Goal: Transaction & Acquisition: Book appointment/travel/reservation

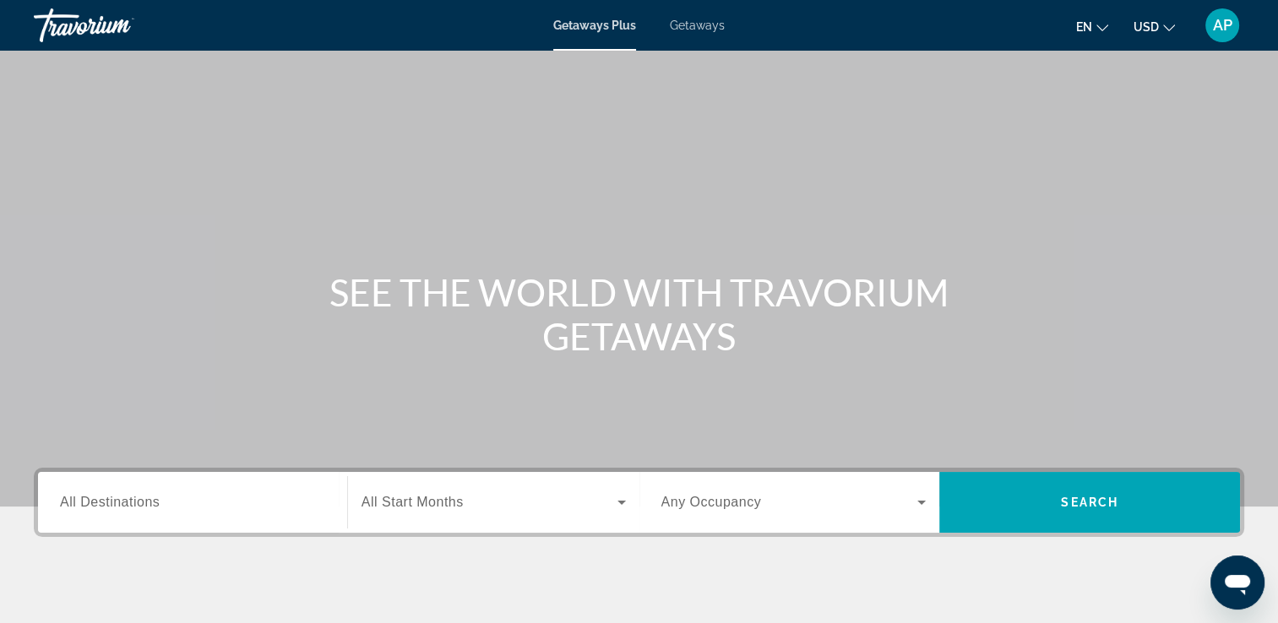
click at [171, 508] on input "Destination All Destinations" at bounding box center [192, 503] width 265 height 20
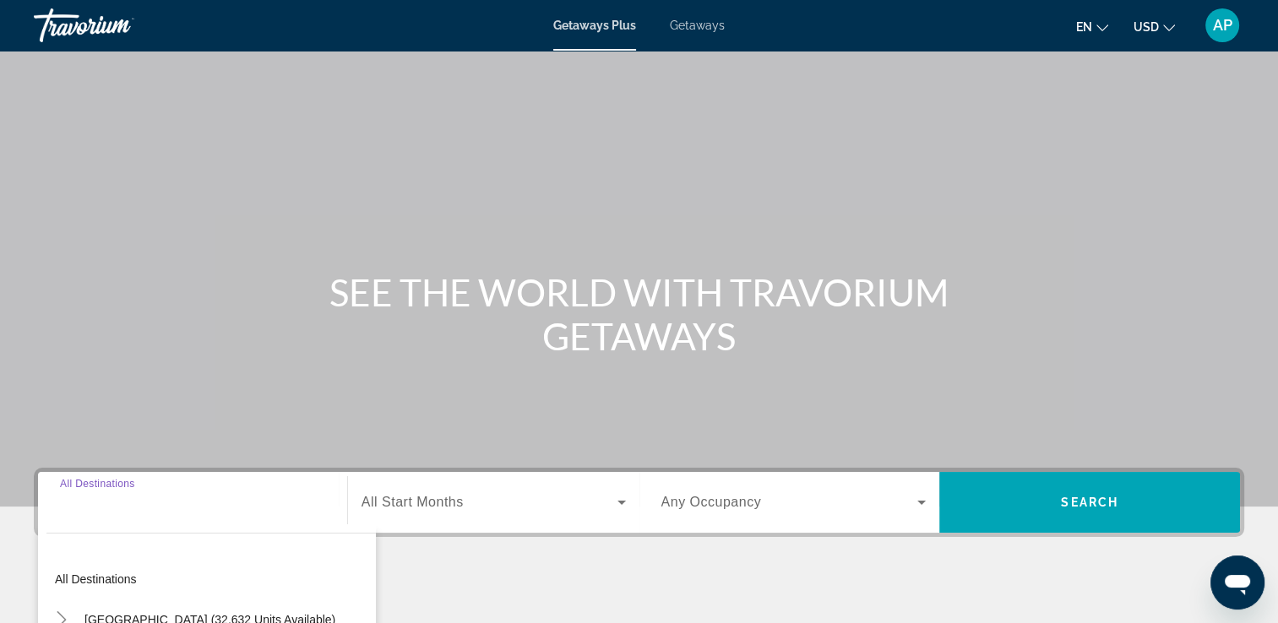
scroll to position [289, 0]
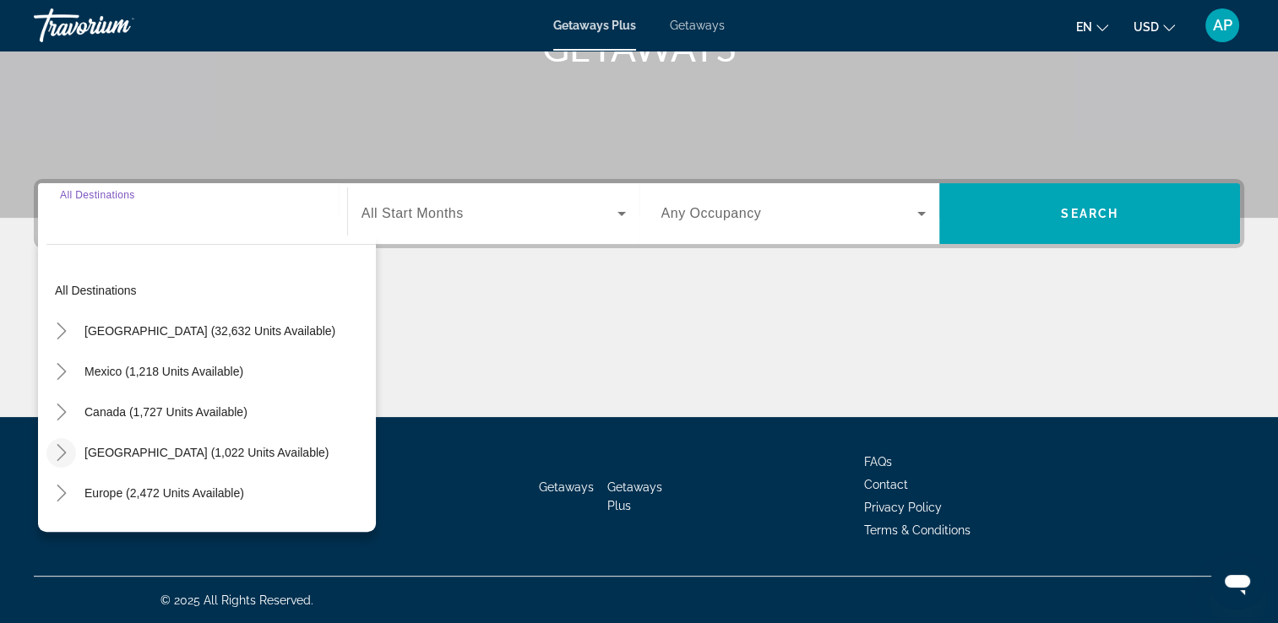
click at [62, 451] on icon "Toggle Caribbean & Atlantic Islands (1,022 units available)" at bounding box center [61, 452] width 17 height 17
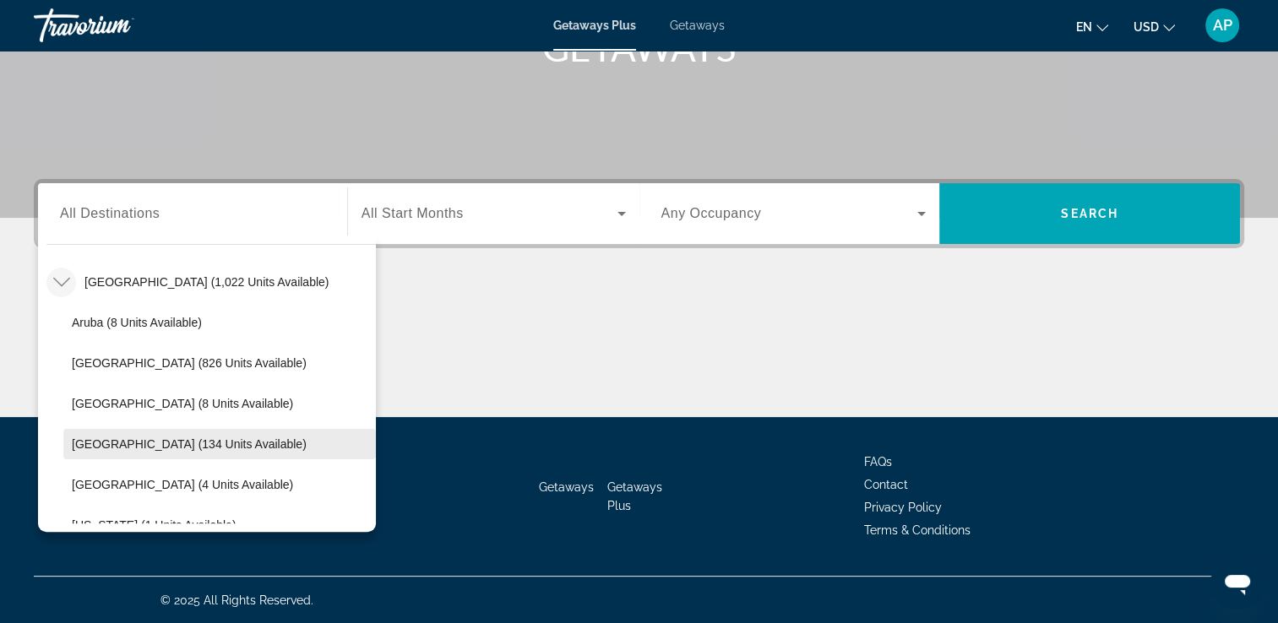
click at [187, 441] on span "[GEOGRAPHIC_DATA] (134 units available)" at bounding box center [189, 444] width 235 height 14
type input "**********"
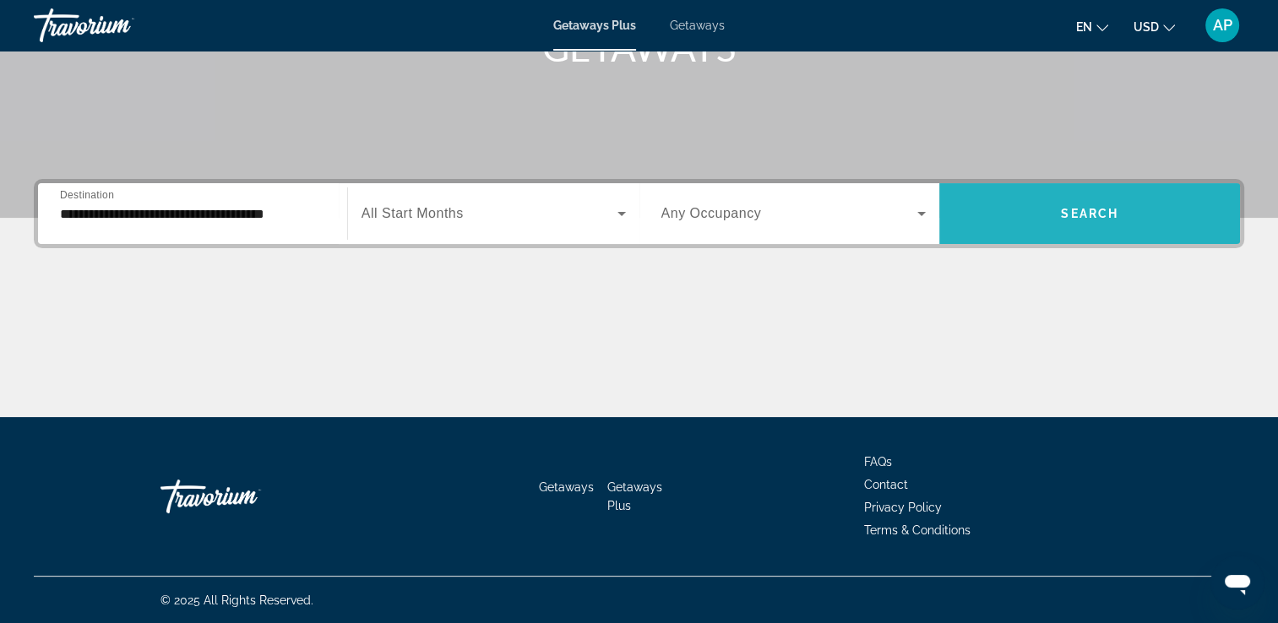
click at [1077, 231] on span "Search widget" at bounding box center [1089, 213] width 301 height 41
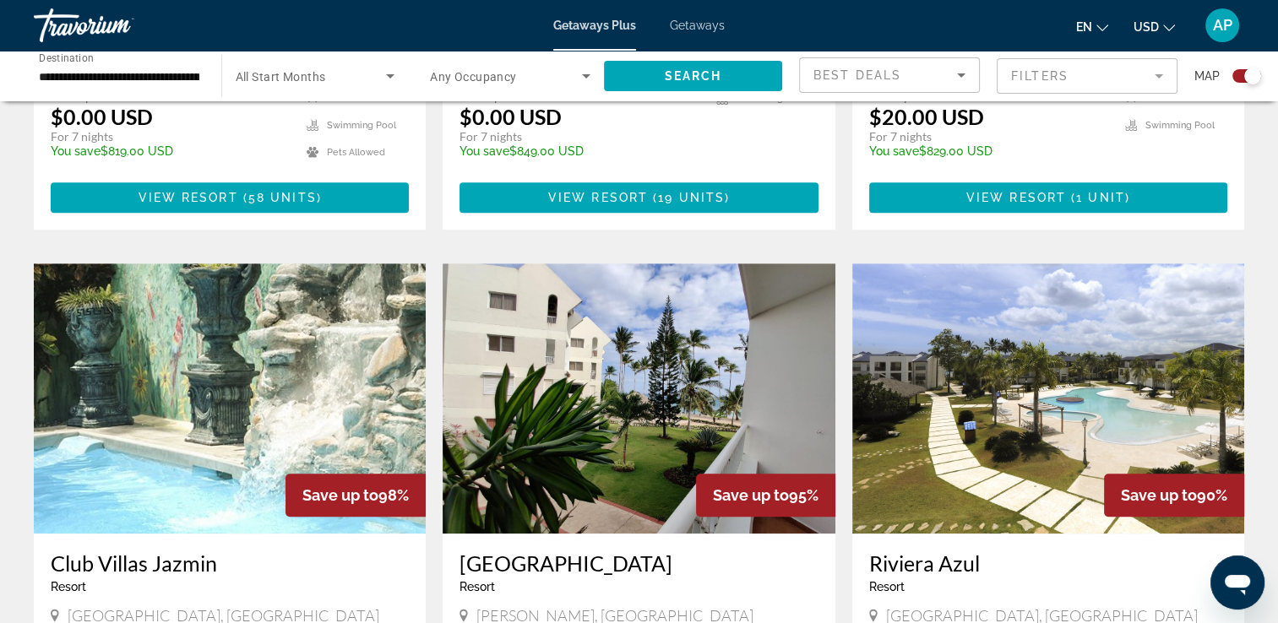
scroll to position [1182, 0]
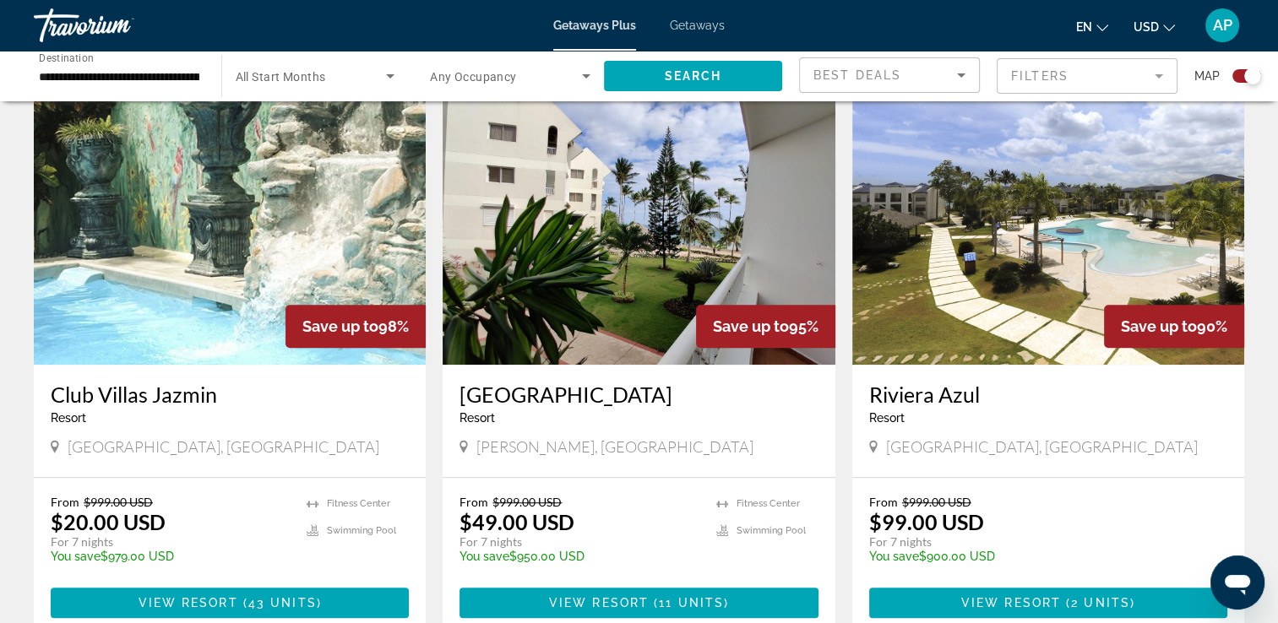
click at [1150, 26] on span "USD" at bounding box center [1145, 27] width 25 height 14
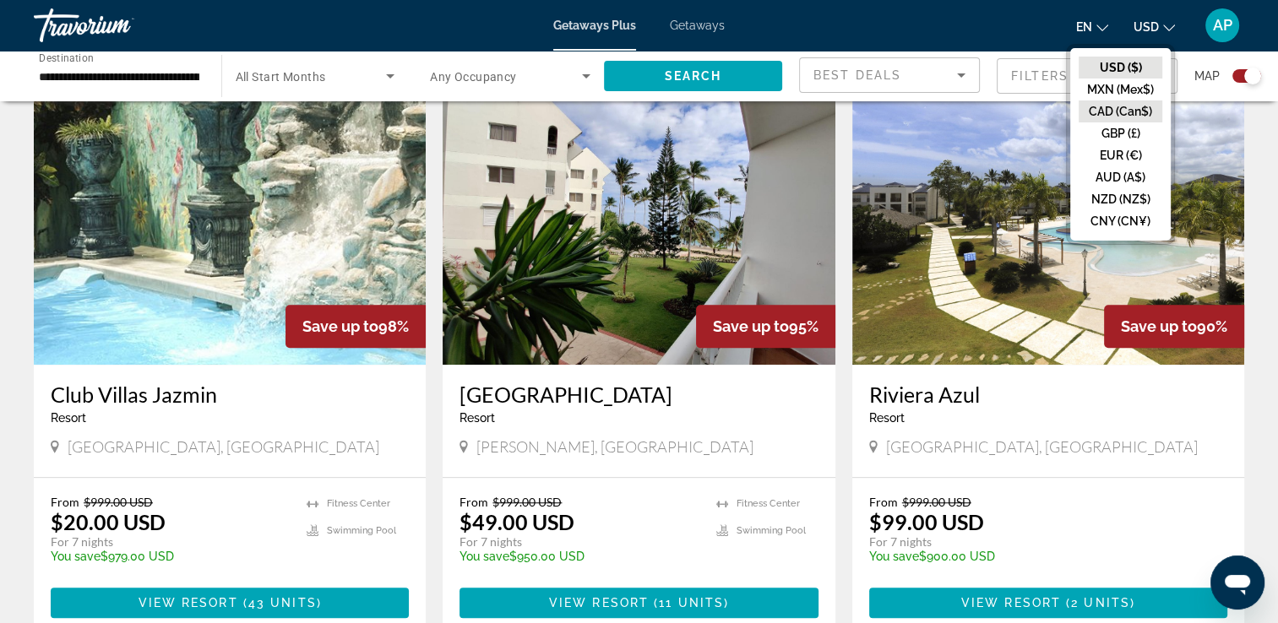
click at [1118, 110] on button "CAD (Can$)" at bounding box center [1120, 111] width 84 height 22
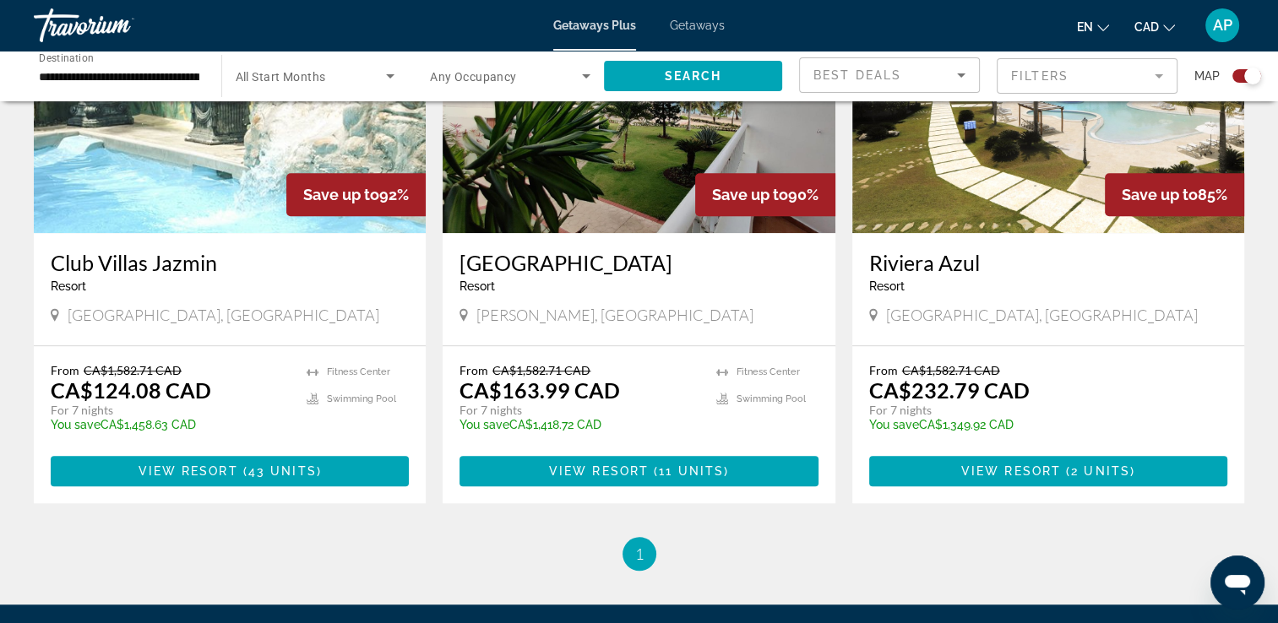
scroll to position [1230, 0]
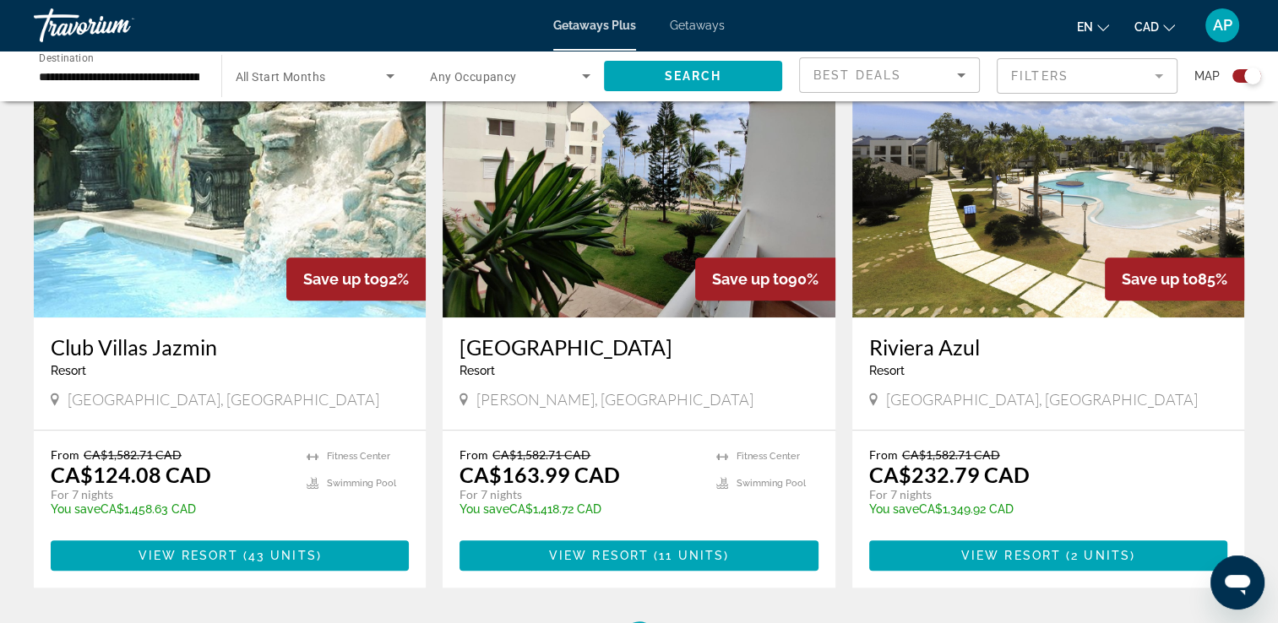
click at [625, 225] on img "Main content" at bounding box center [639, 182] width 392 height 270
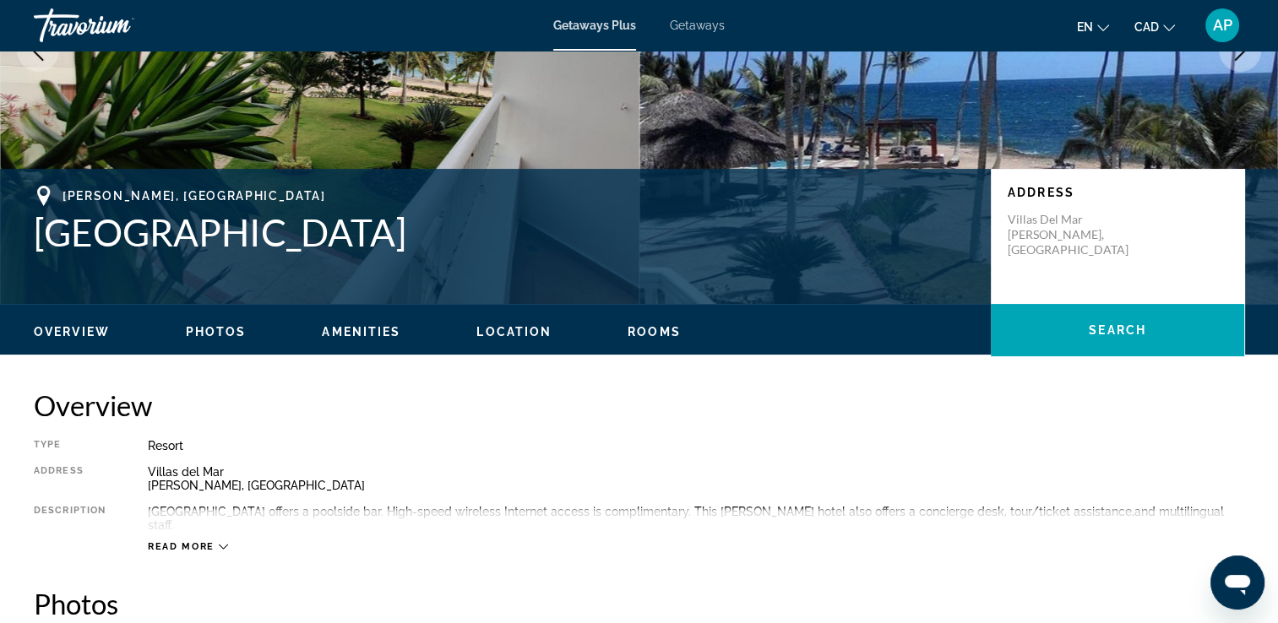
scroll to position [84, 0]
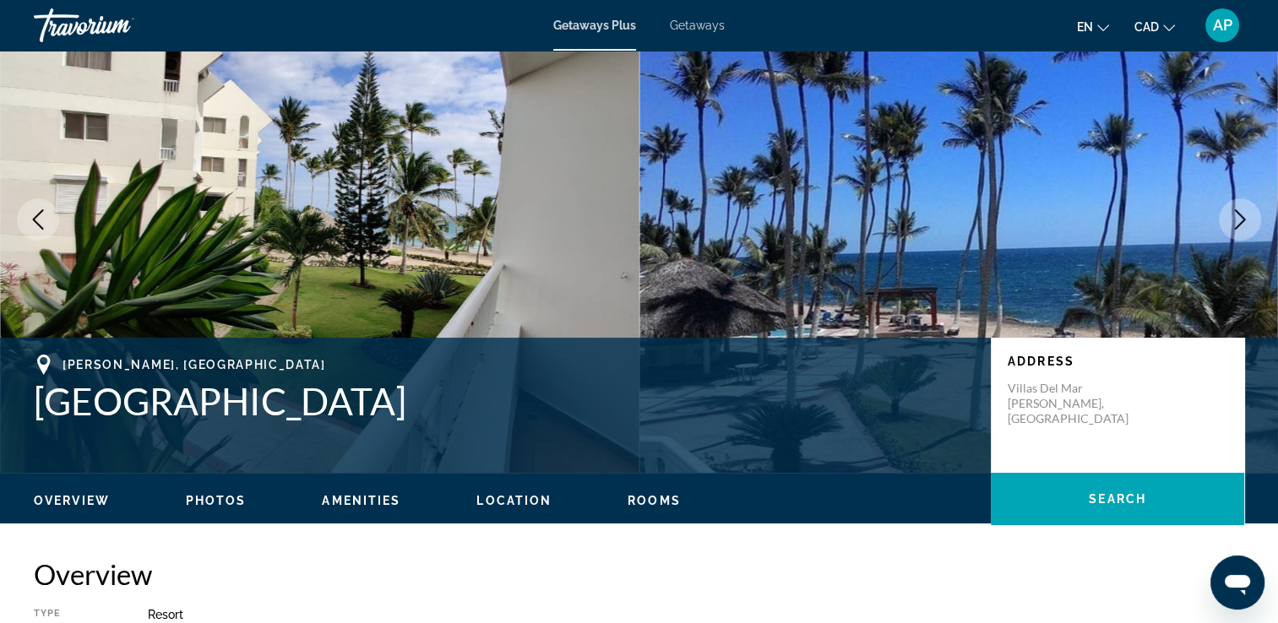
drag, startPoint x: 35, startPoint y: 405, endPoint x: 371, endPoint y: 402, distance: 336.1
click at [371, 402] on h1 "[GEOGRAPHIC_DATA]" at bounding box center [504, 401] width 940 height 44
drag, startPoint x: 371, startPoint y: 402, endPoint x: 345, endPoint y: 402, distance: 25.3
copy h1 "[GEOGRAPHIC_DATA]"
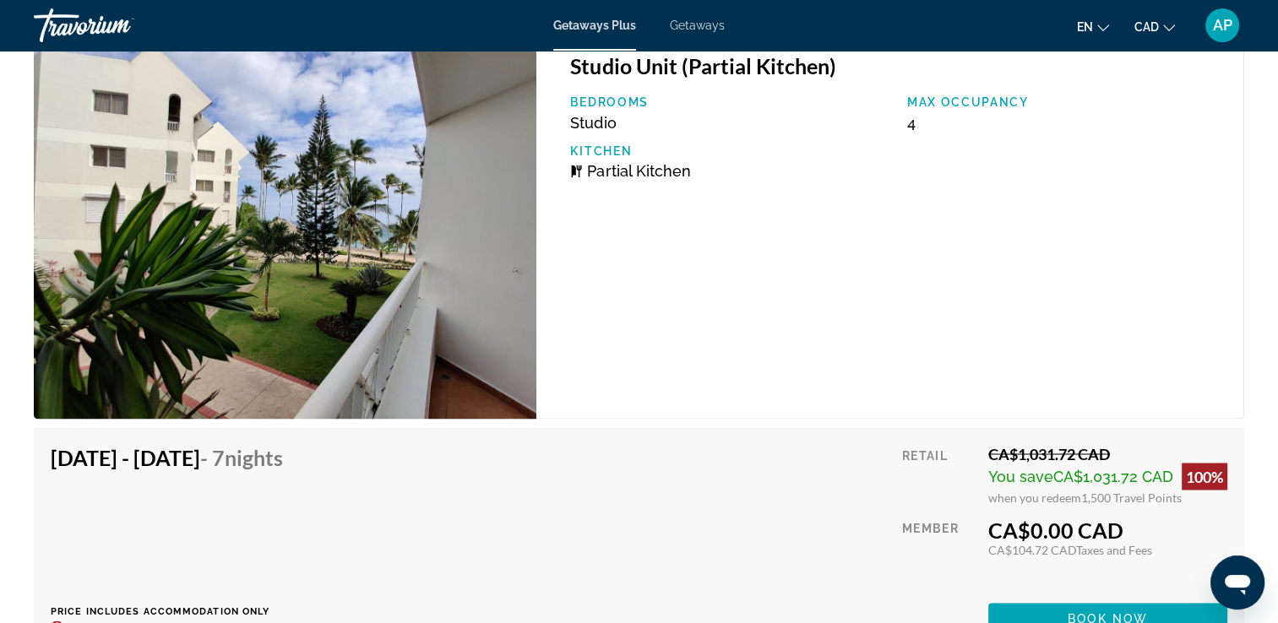
scroll to position [2871, 0]
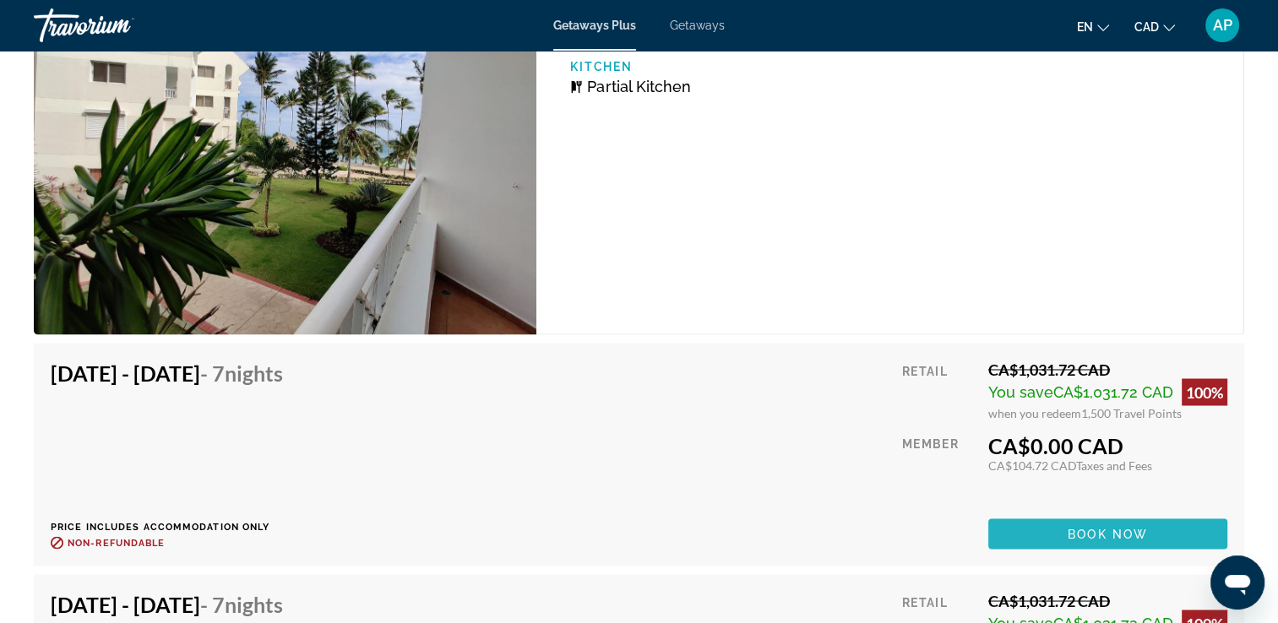
click at [1070, 527] on span "Book now" at bounding box center [1107, 534] width 80 height 14
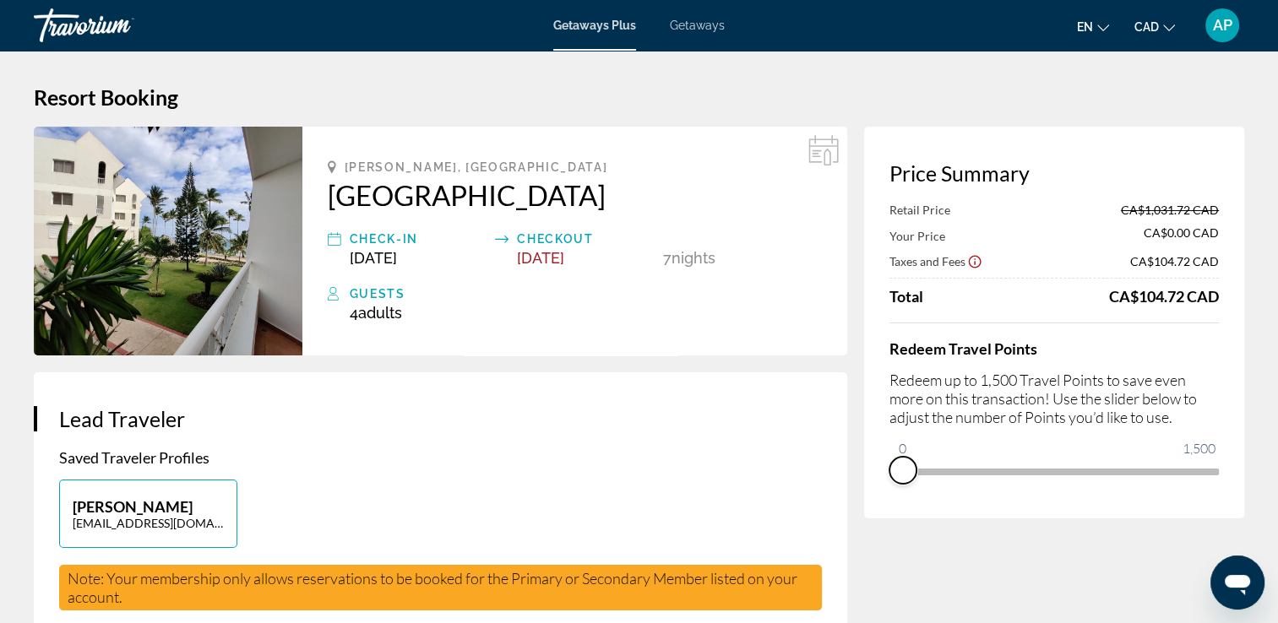
drag, startPoint x: 1206, startPoint y: 493, endPoint x: 820, endPoint y: 478, distance: 386.2
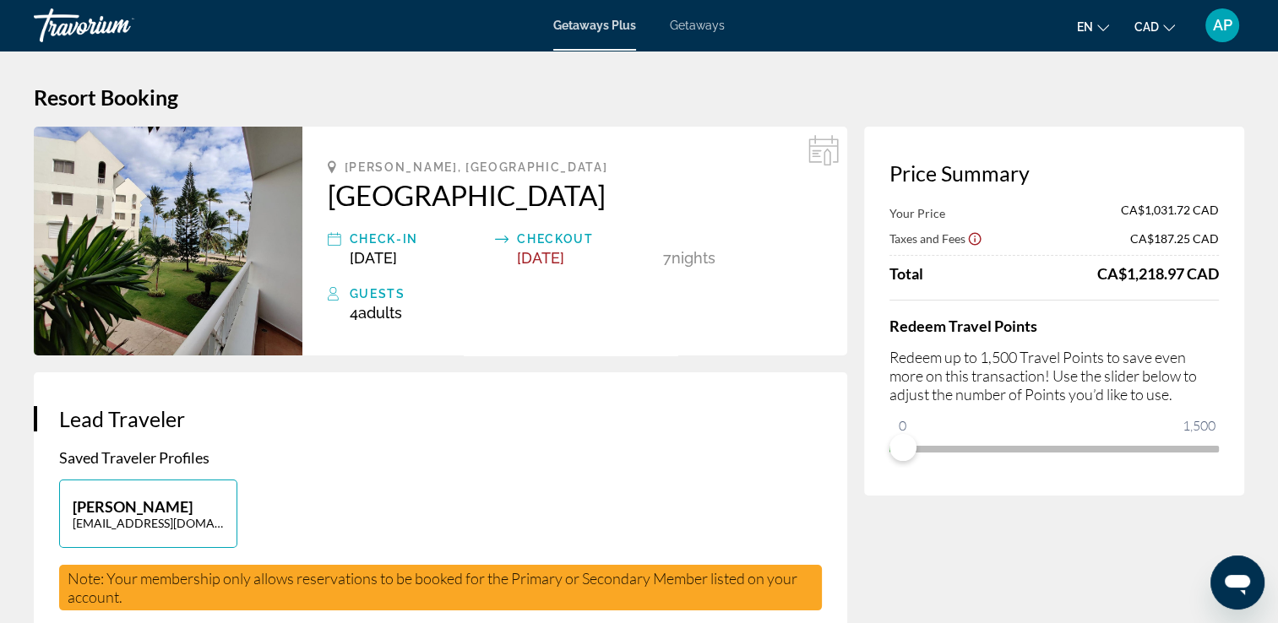
click at [972, 239] on icon "Show Taxes and Fees disclaimer" at bounding box center [974, 238] width 15 height 15
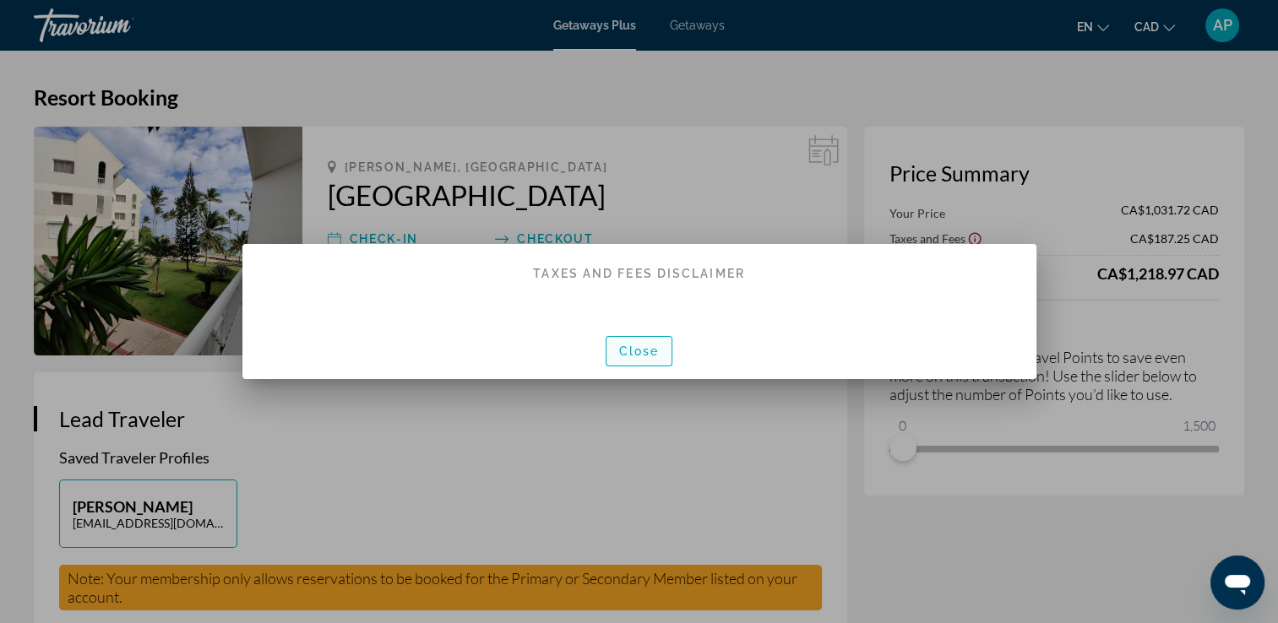
click at [628, 350] on span "Close" at bounding box center [639, 352] width 41 height 14
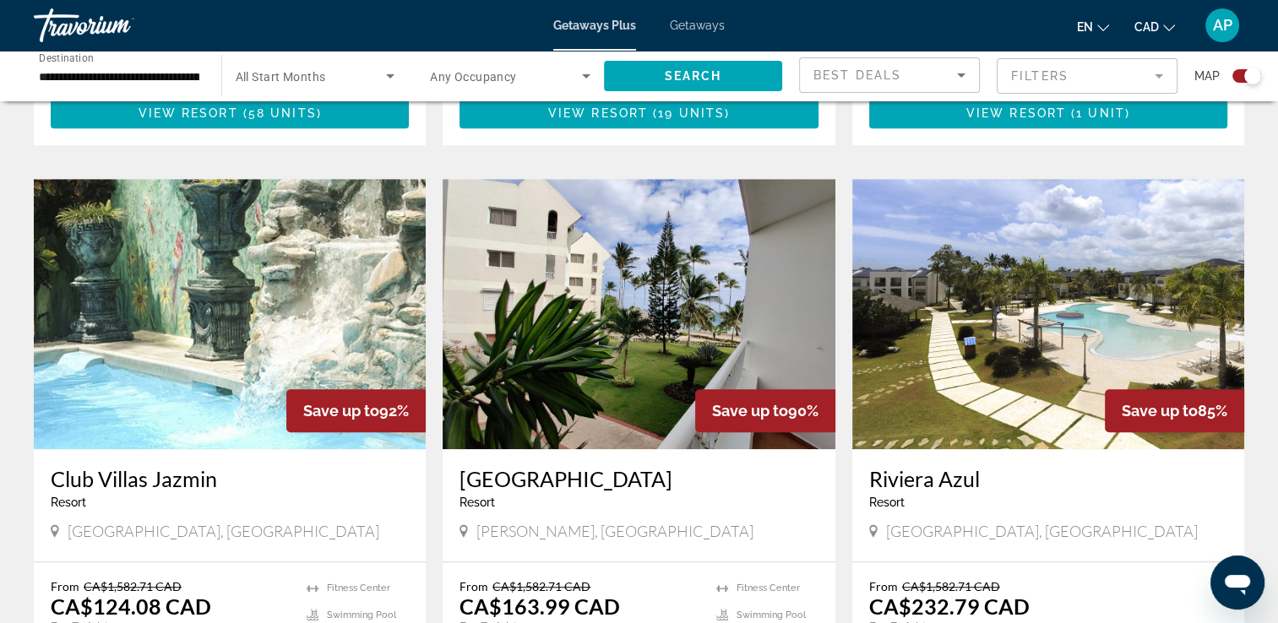
scroll to position [1182, 0]
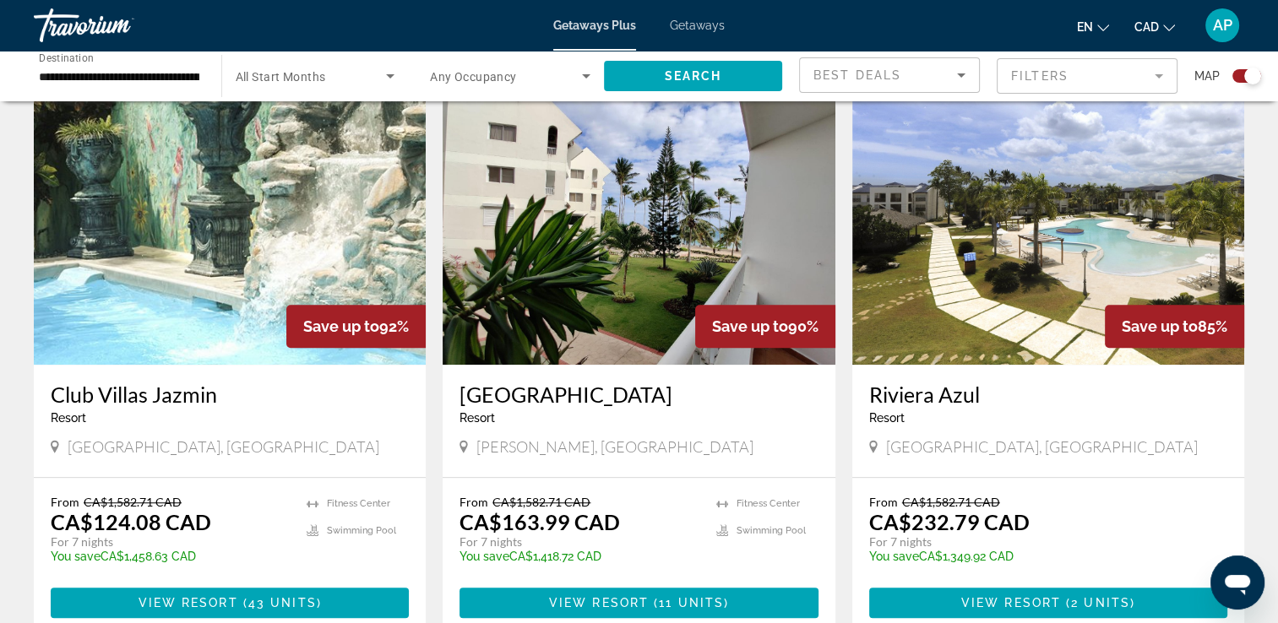
click at [123, 248] on img "Main content" at bounding box center [230, 230] width 392 height 270
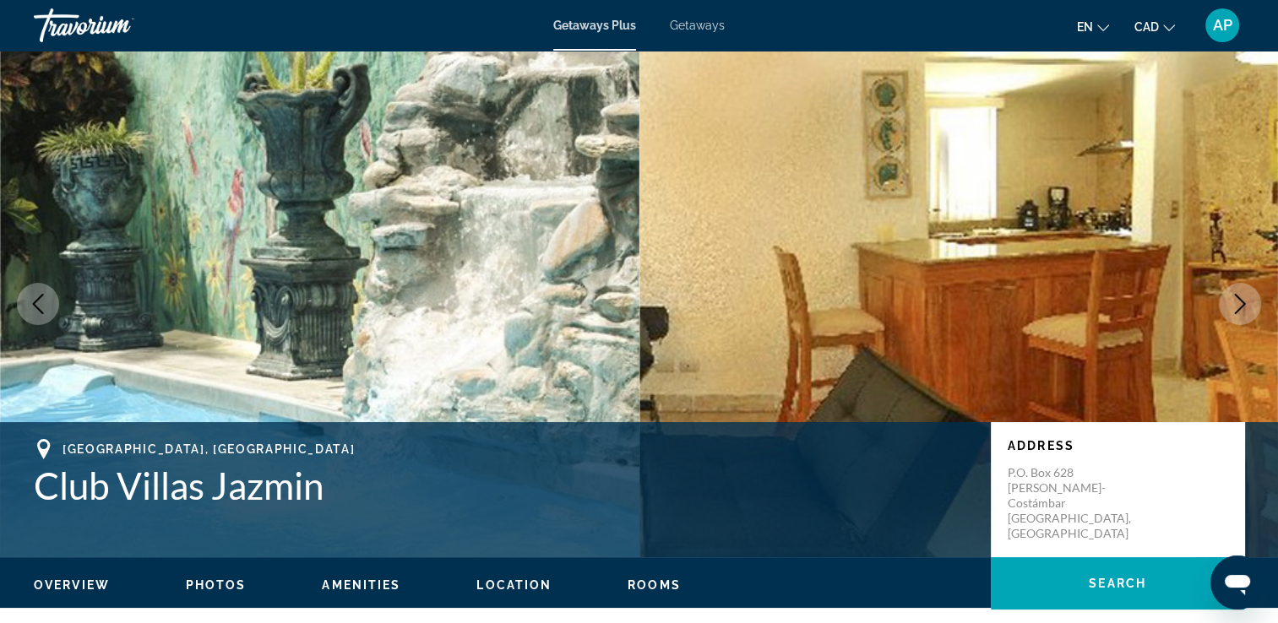
scroll to position [84, 0]
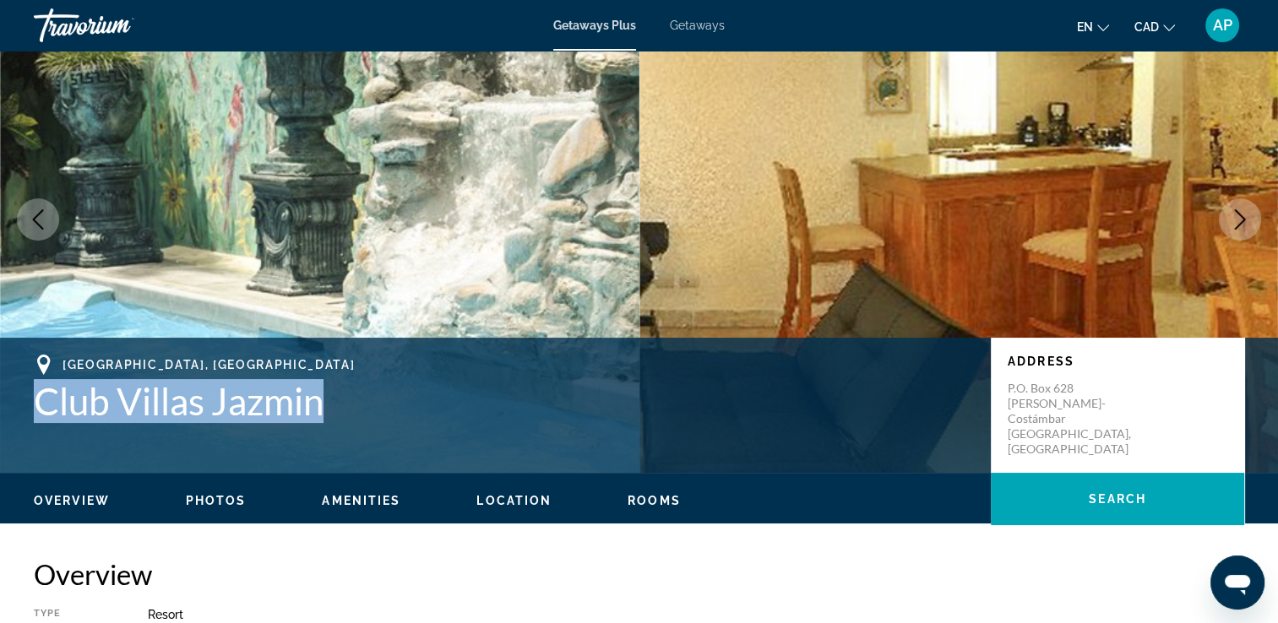
drag, startPoint x: 320, startPoint y: 407, endPoint x: 27, endPoint y: 400, distance: 293.1
click at [27, 400] on div "[GEOGRAPHIC_DATA], [GEOGRAPHIC_DATA] Villas Jazmin Address P.O. Box 628 [PERSON…" at bounding box center [639, 405] width 1278 height 101
drag, startPoint x: 27, startPoint y: 400, endPoint x: 106, endPoint y: 405, distance: 79.5
copy h1 "Club Villas Jazmin"
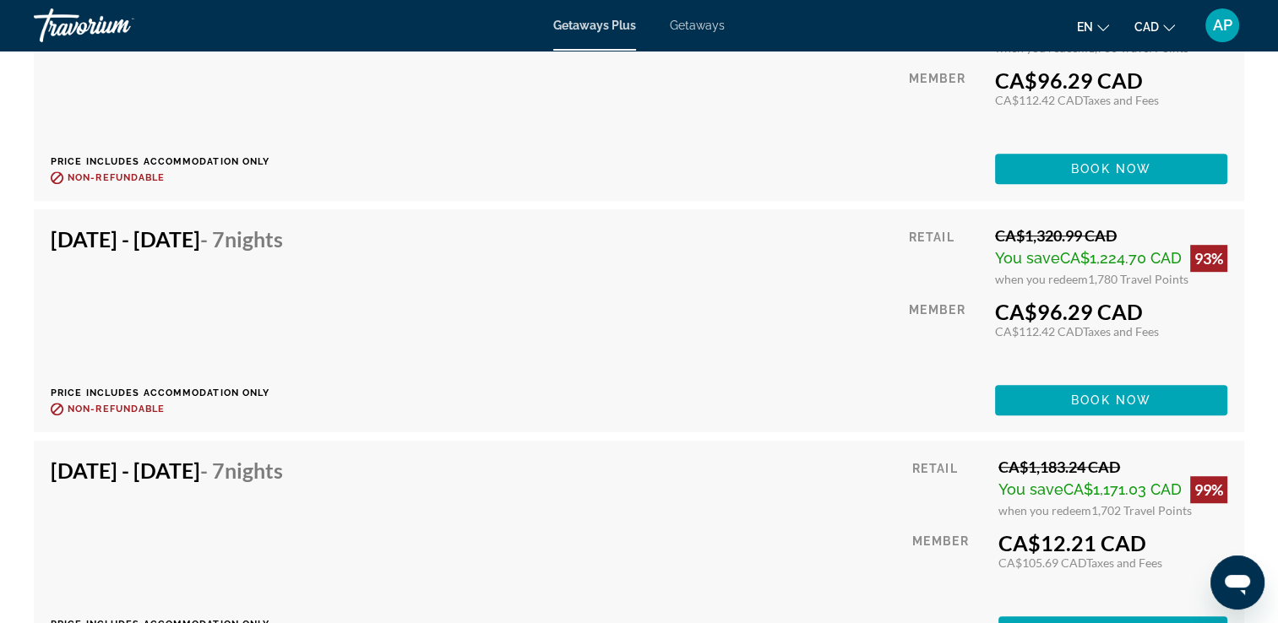
scroll to position [7431, 0]
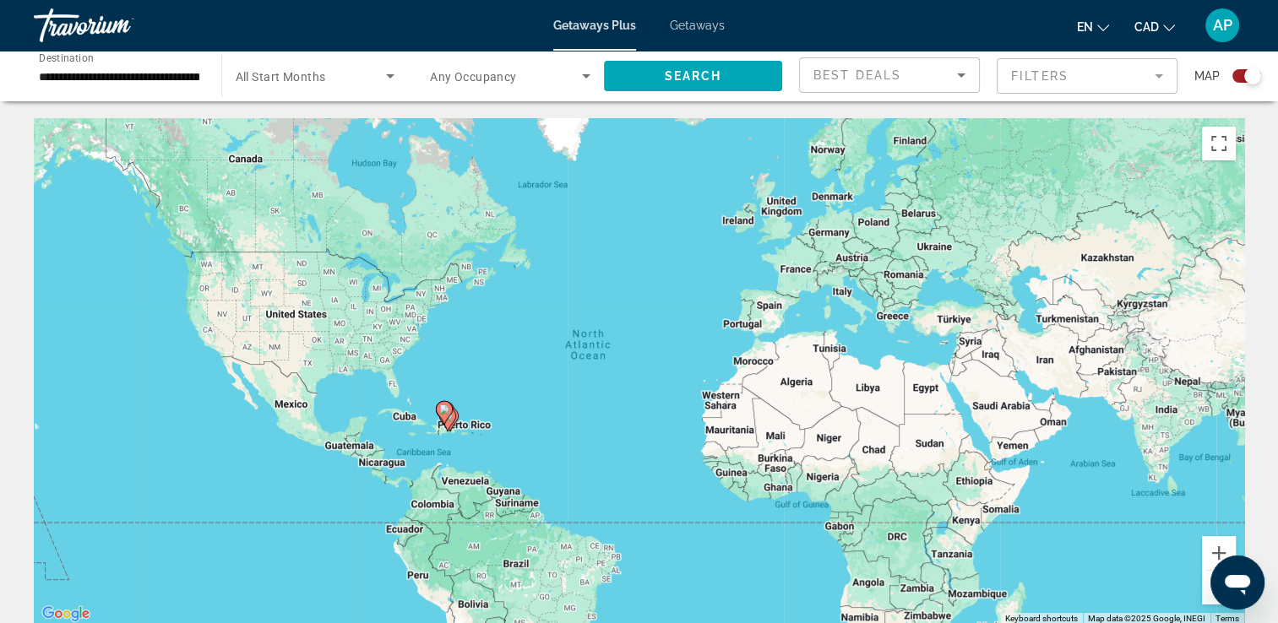
click at [136, 71] on input "**********" at bounding box center [119, 77] width 160 height 20
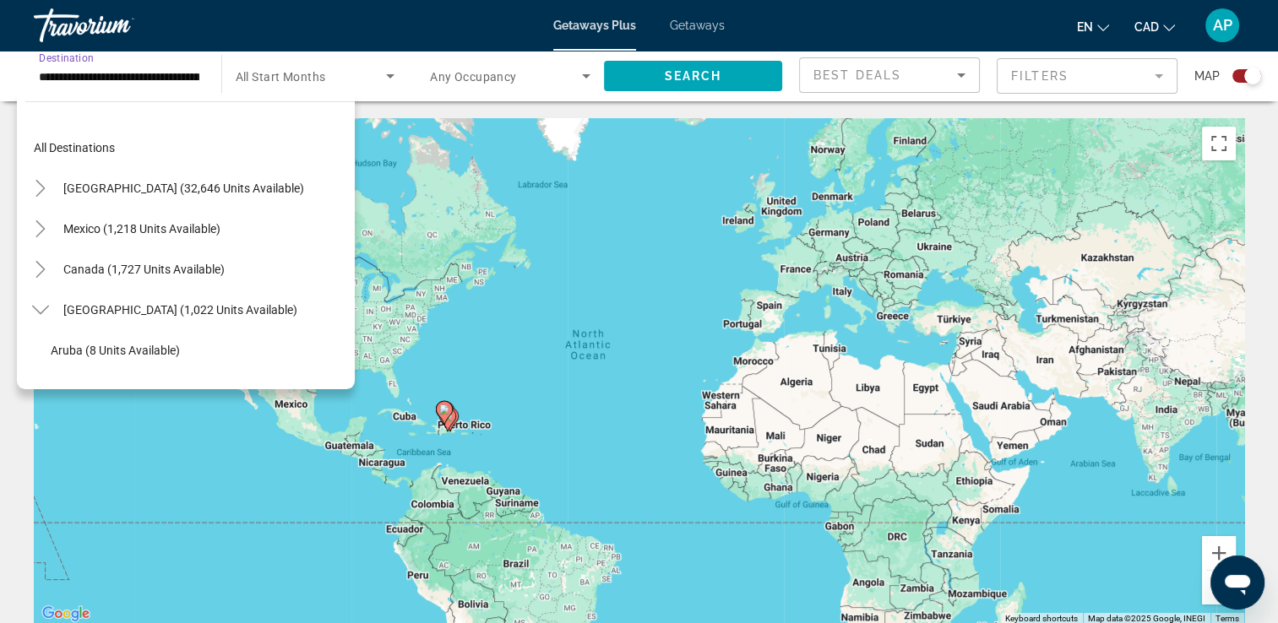
scroll to position [222, 0]
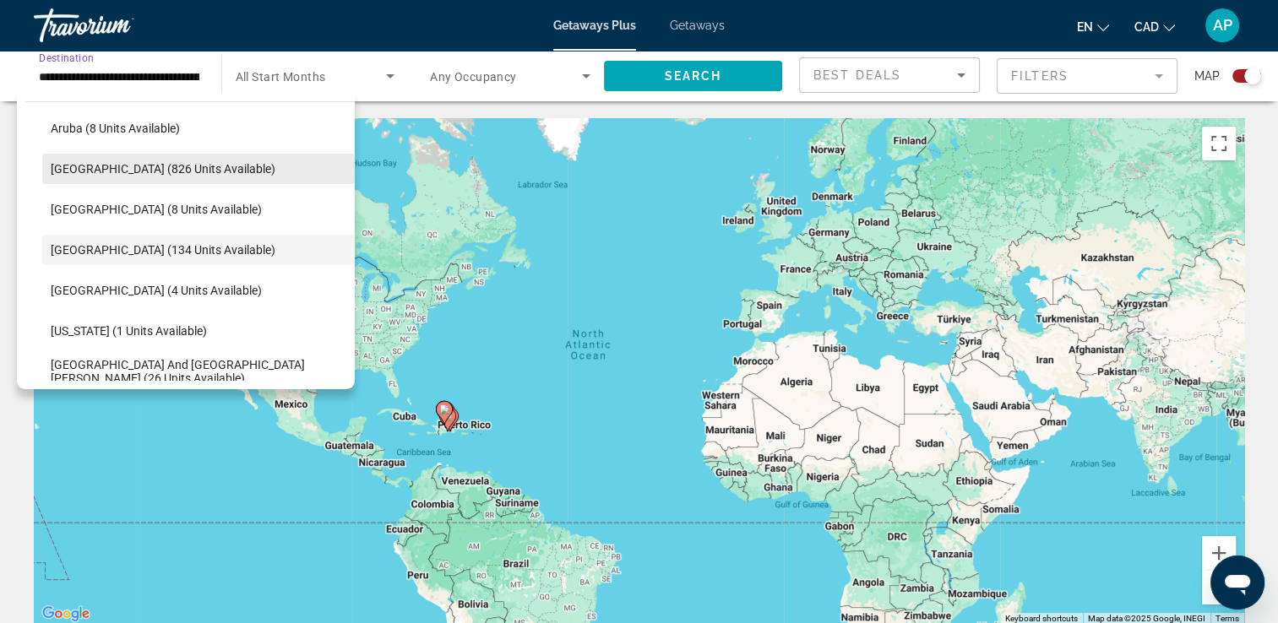
click at [123, 164] on span "[GEOGRAPHIC_DATA] (826 units available)" at bounding box center [163, 169] width 225 height 14
type input "**********"
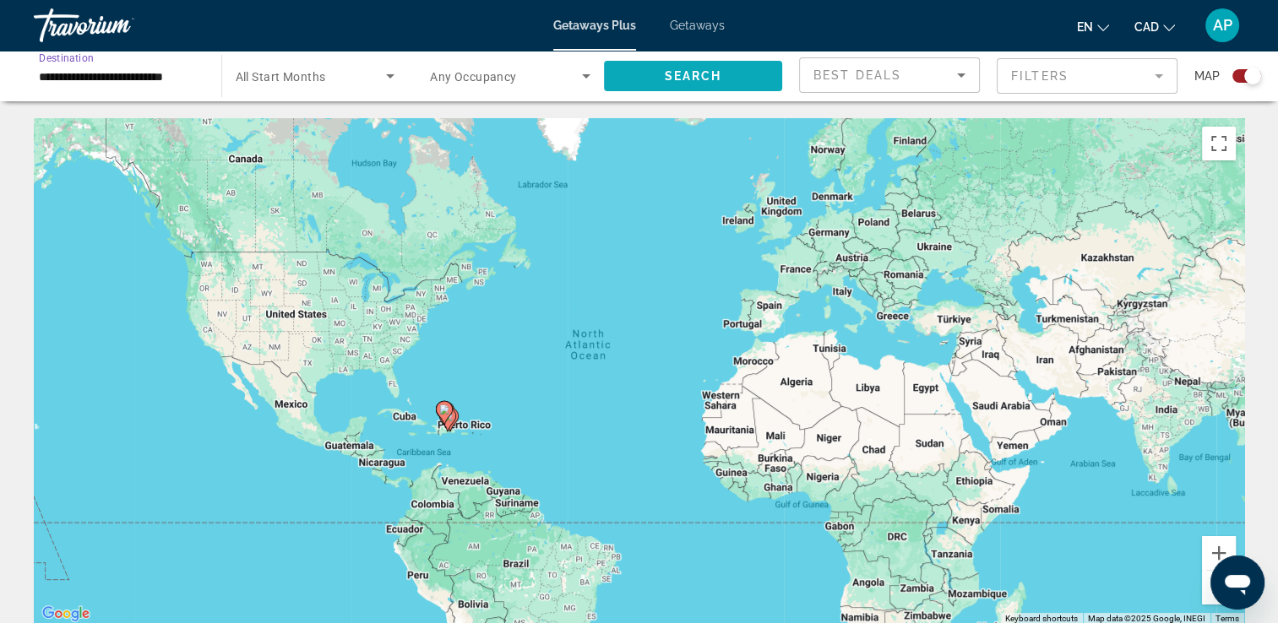
click at [670, 79] on span "Search" at bounding box center [692, 76] width 57 height 14
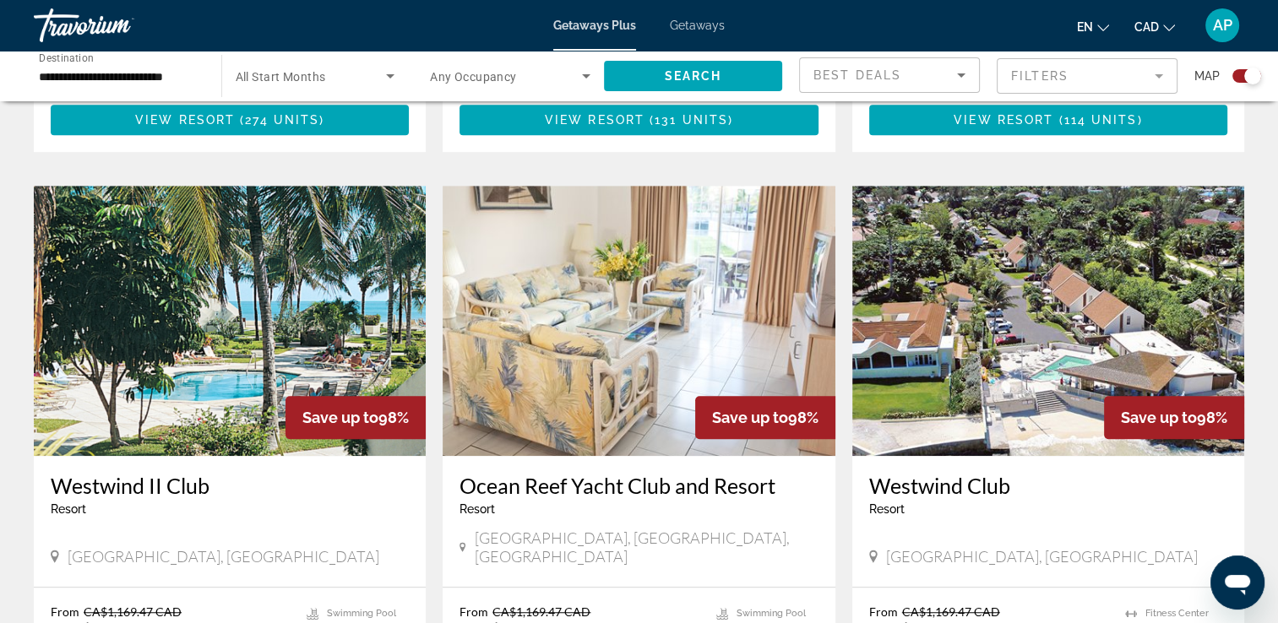
scroll to position [1182, 0]
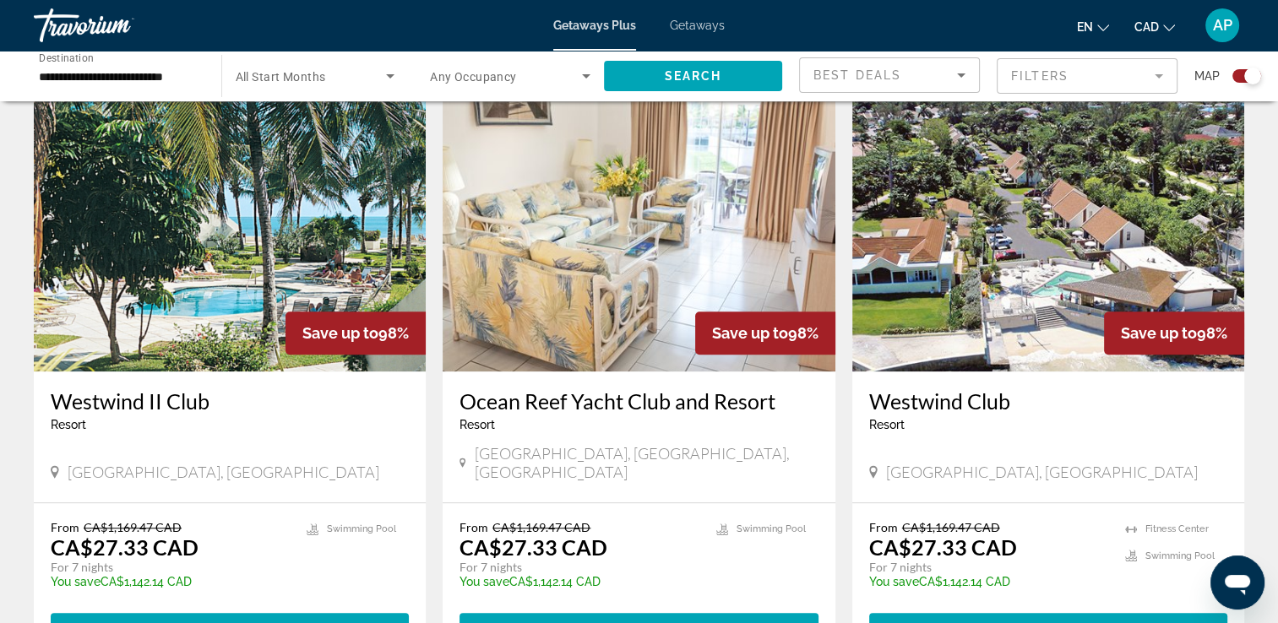
click at [573, 265] on img "Main content" at bounding box center [639, 236] width 392 height 270
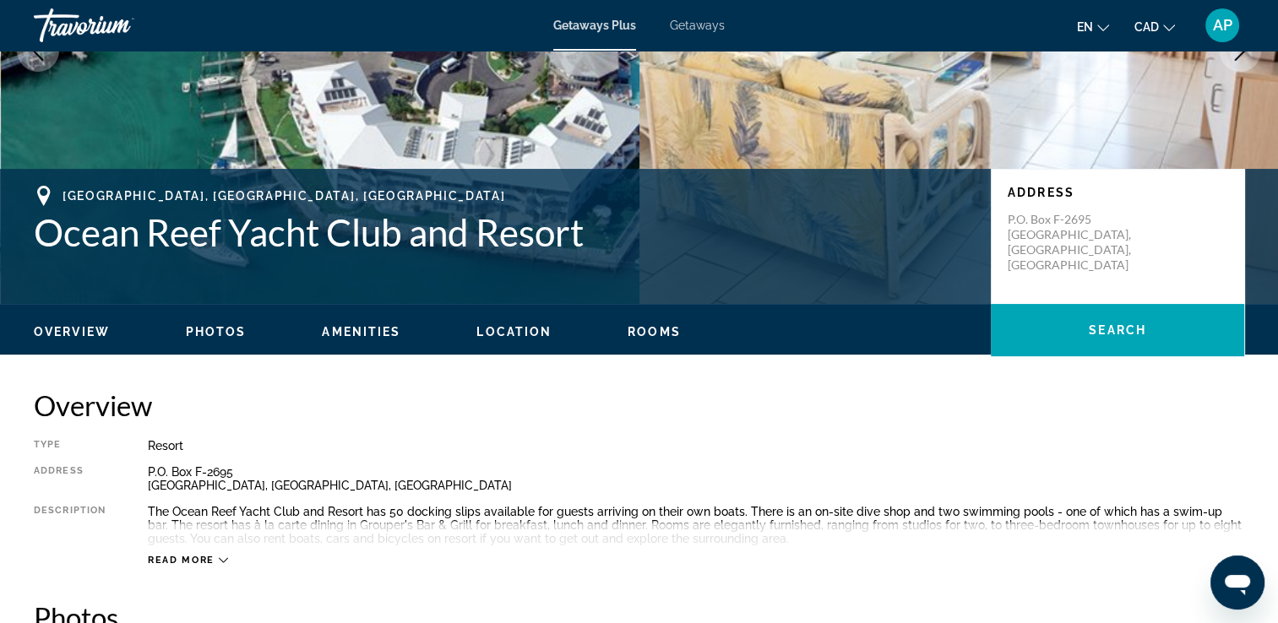
scroll to position [84, 0]
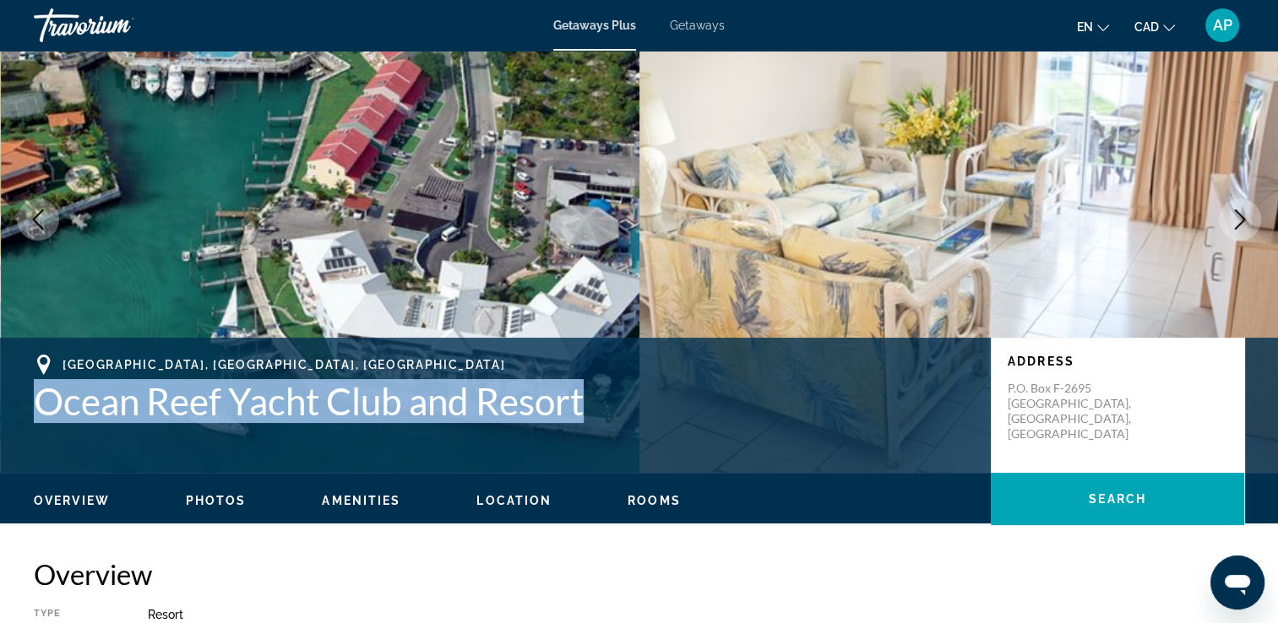
drag, startPoint x: 588, startPoint y: 392, endPoint x: 40, endPoint y: 394, distance: 548.1
click at [40, 394] on h1 "Ocean Reef Yacht Club and Resort" at bounding box center [504, 401] width 940 height 44
drag, startPoint x: 40, startPoint y: 394, endPoint x: 63, endPoint y: 407, distance: 27.2
copy h1 "Ocean Reef Yacht Club and Resort"
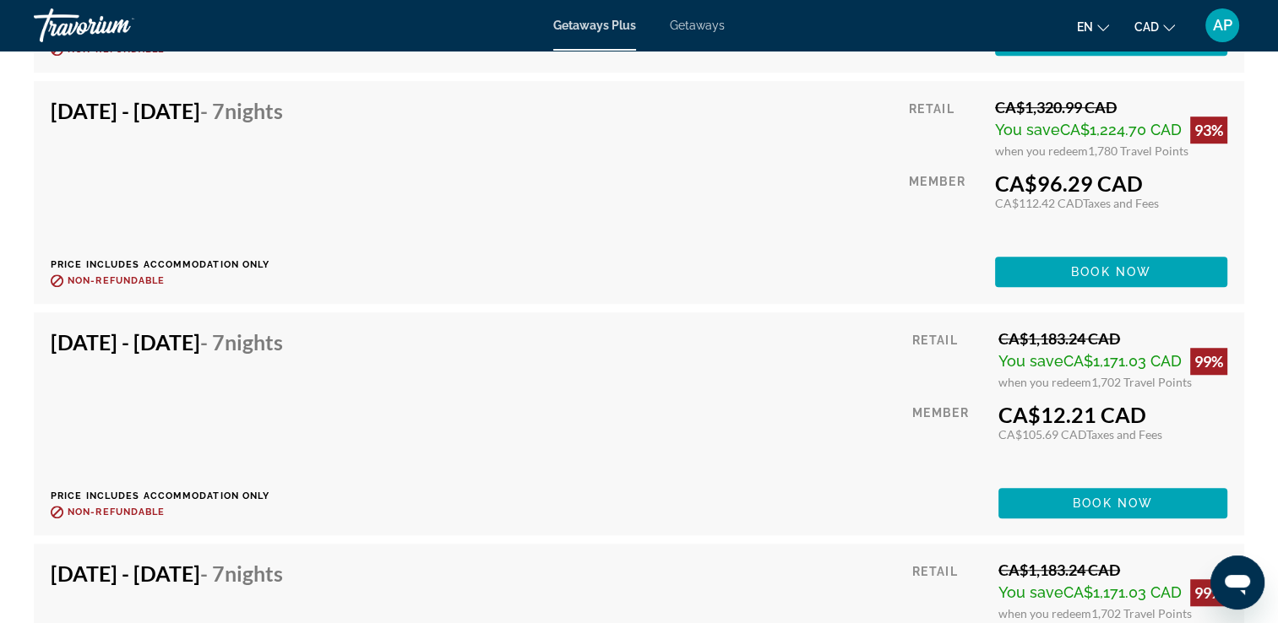
scroll to position [7516, 0]
